Goal: Information Seeking & Learning: Learn about a topic

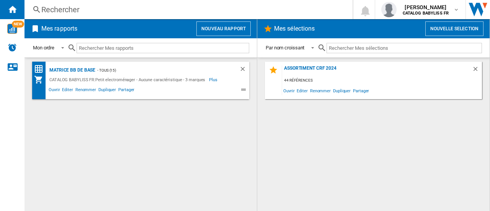
click at [135, 13] on div "Rechercher" at bounding box center [186, 9] width 291 height 11
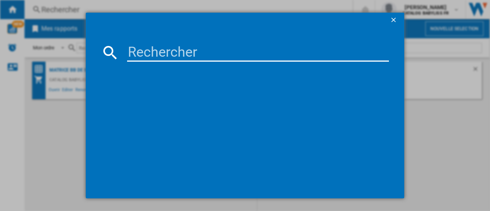
click at [149, 54] on input at bounding box center [258, 52] width 262 height 18
type input "F"
type input "D6200DE"
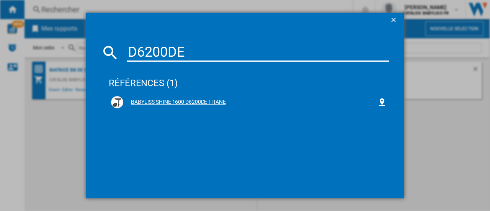
click at [195, 101] on div "BABYLISS SHINE 1600 D6200DE TITANE" at bounding box center [250, 102] width 254 height 8
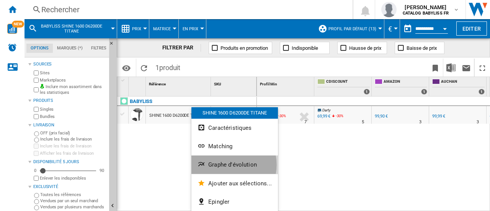
click at [228, 165] on span "Graphe d'évolution" at bounding box center [232, 164] width 49 height 7
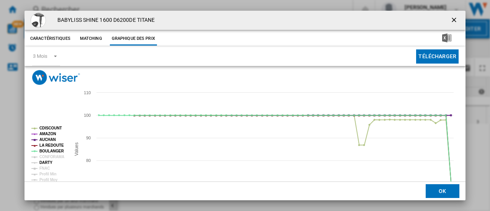
click at [43, 164] on tspan "DARTY" at bounding box center [45, 162] width 13 height 4
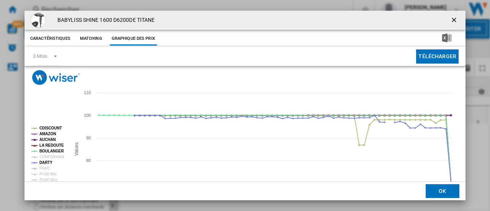
click at [450, 20] on ng-md-icon "getI18NText('BUTTONS.CLOSE_DIALOG')" at bounding box center [454, 20] width 9 height 9
